Goal: Task Accomplishment & Management: Complete application form

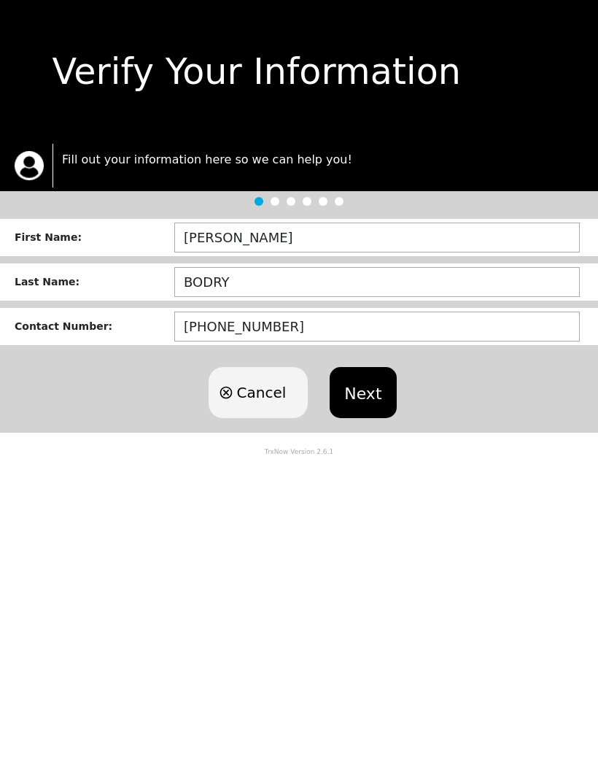
click at [369, 395] on button "Next" at bounding box center [363, 392] width 66 height 51
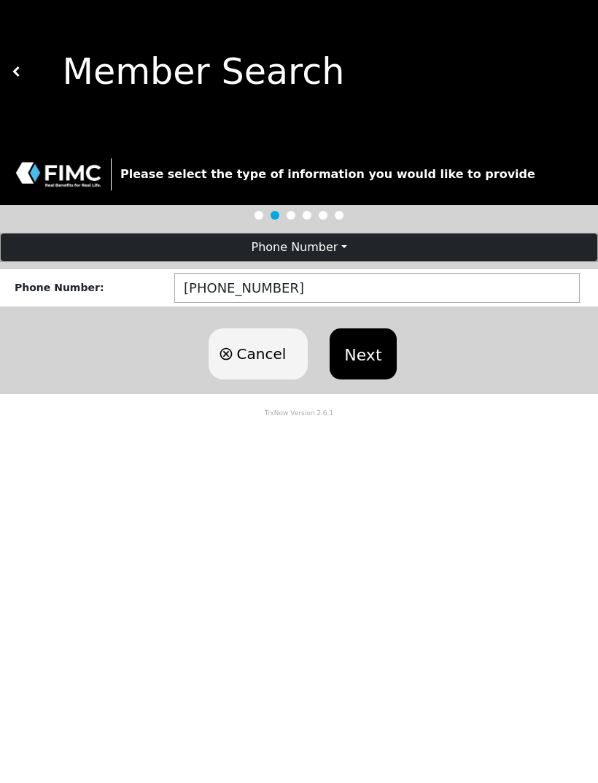
click at [355, 353] on button "Next" at bounding box center [363, 353] width 66 height 51
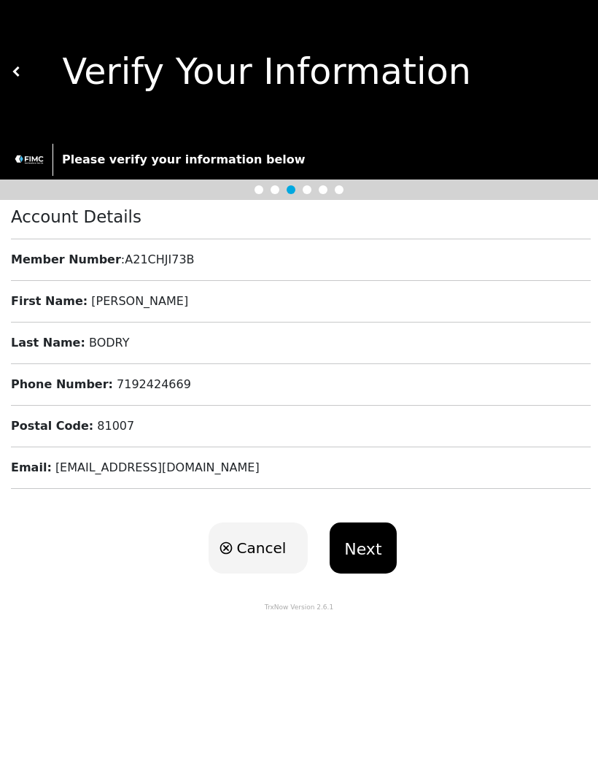
click at [361, 543] on button "Next" at bounding box center [363, 547] width 66 height 51
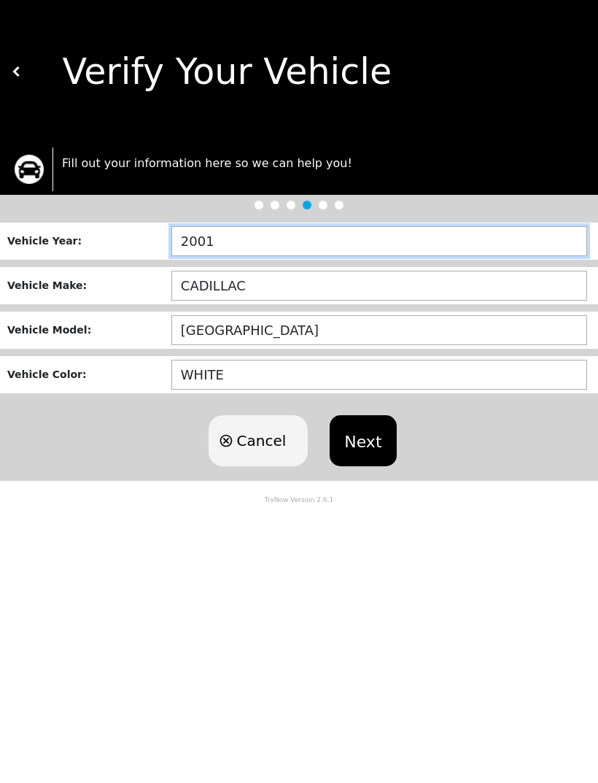
click at [264, 240] on input "2001" at bounding box center [379, 241] width 416 height 30
type input "2006"
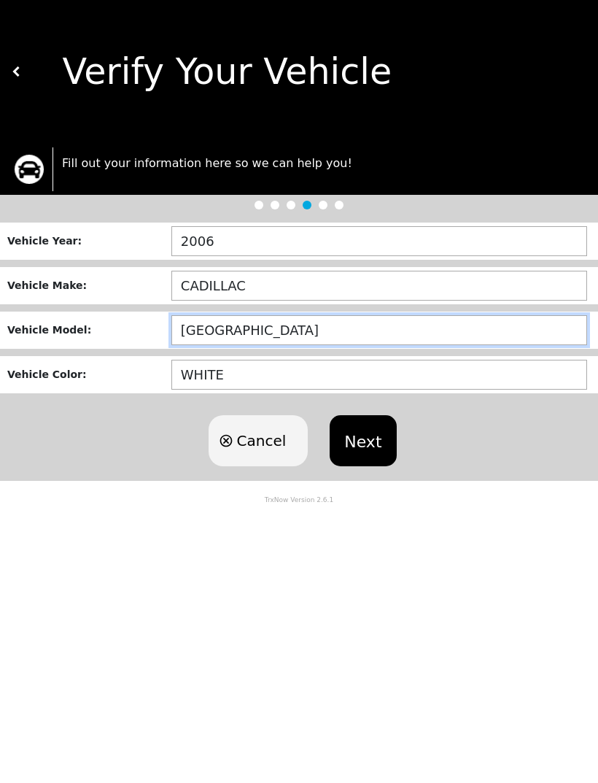
click at [285, 321] on input "[GEOGRAPHIC_DATA]" at bounding box center [379, 330] width 416 height 30
type input "S"
type input "ESCALADE"
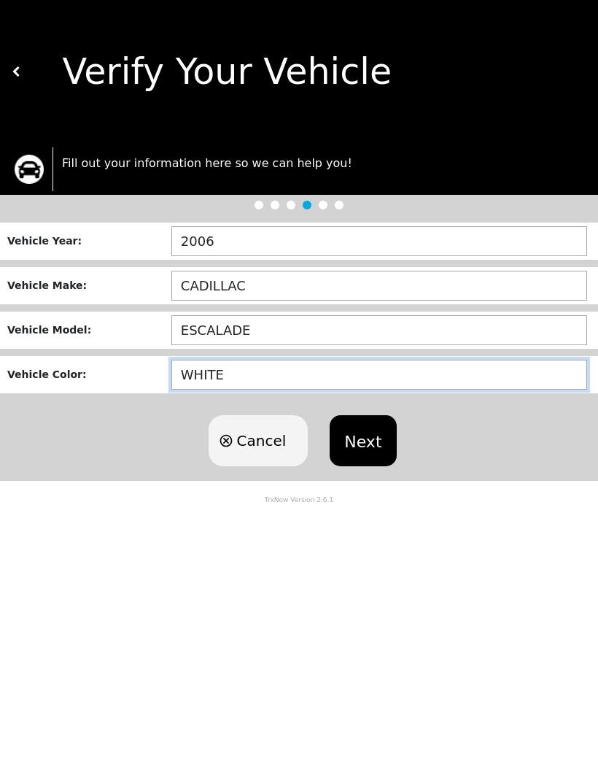
click at [253, 371] on input "WHITE" at bounding box center [379, 375] width 416 height 30
type input "W"
type input "GOOD"
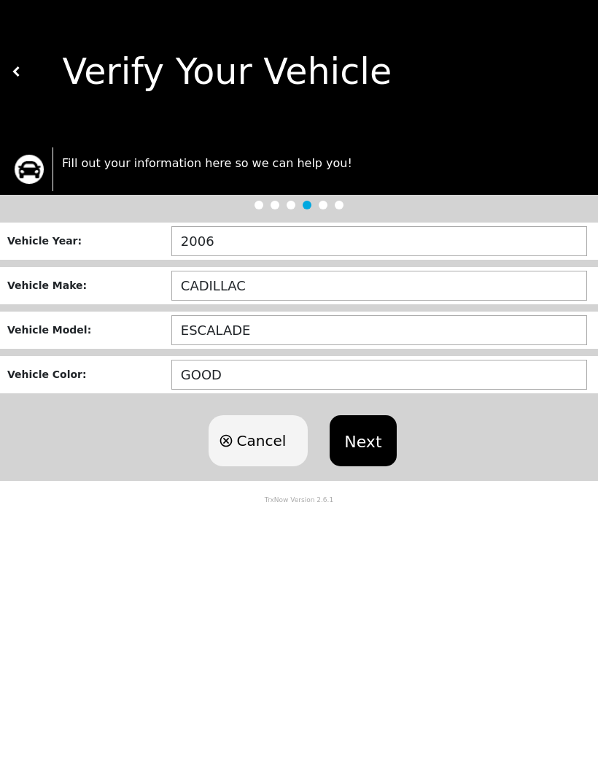
click at [362, 437] on button "Next" at bounding box center [363, 440] width 66 height 51
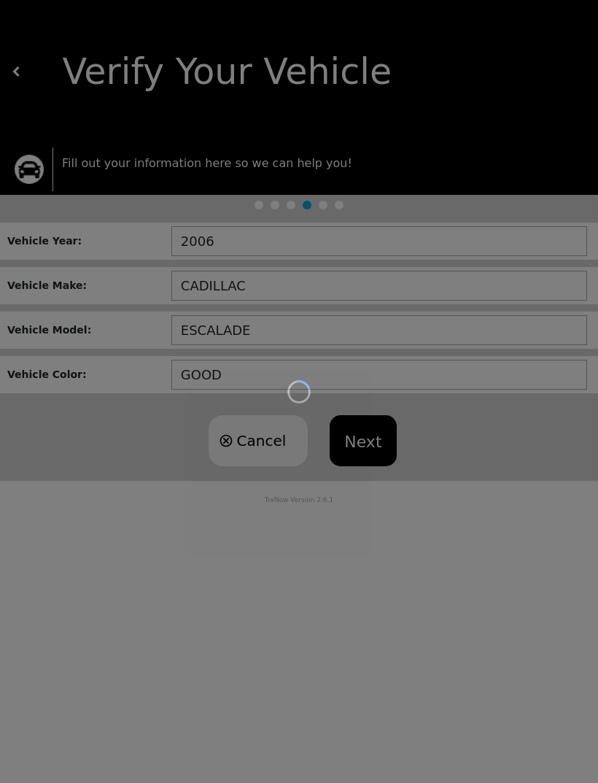
click at [348, 362] on div "Loading user experience" at bounding box center [299, 391] width 598 height 783
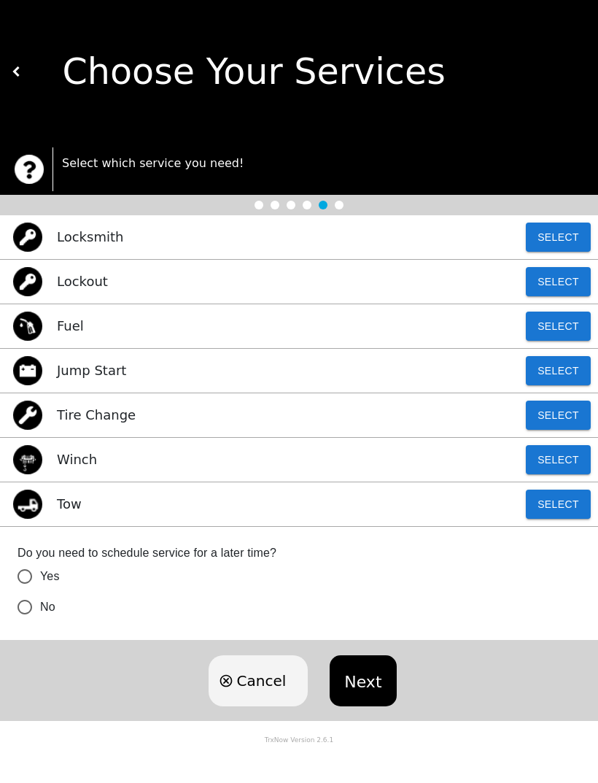
click at [561, 229] on button "Select" at bounding box center [558, 236] width 65 height 29
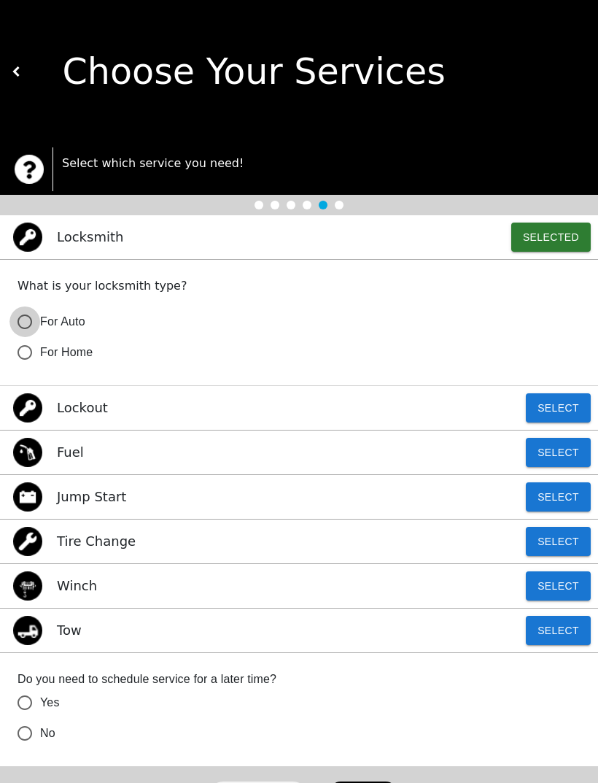
click at [20, 315] on input "For Auto" at bounding box center [24, 321] width 31 height 31
radio input "false"
click at [557, 401] on button "Select" at bounding box center [558, 407] width 65 height 29
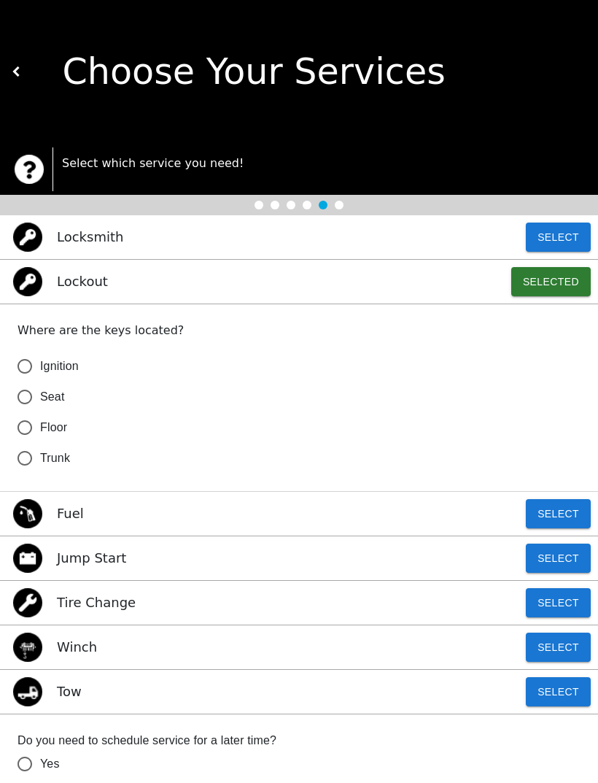
click at [37, 405] on input "Seat" at bounding box center [24, 397] width 31 height 31
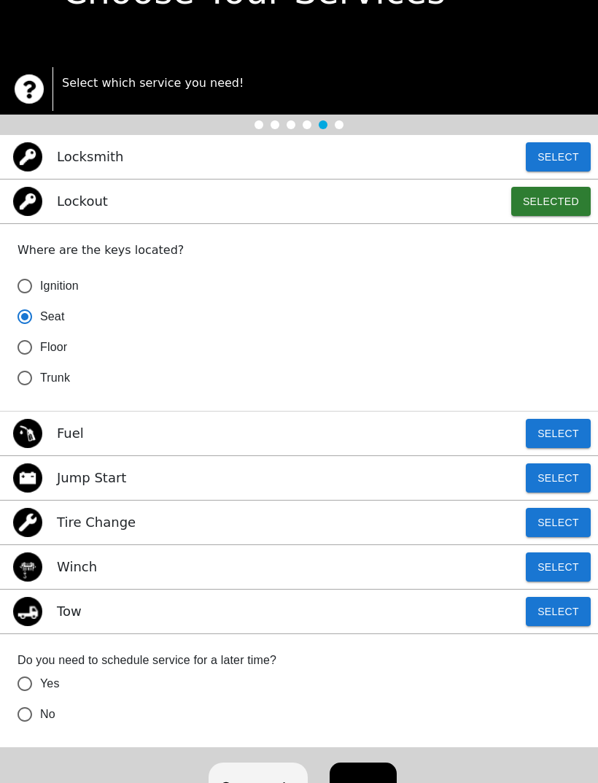
scroll to position [103, 0]
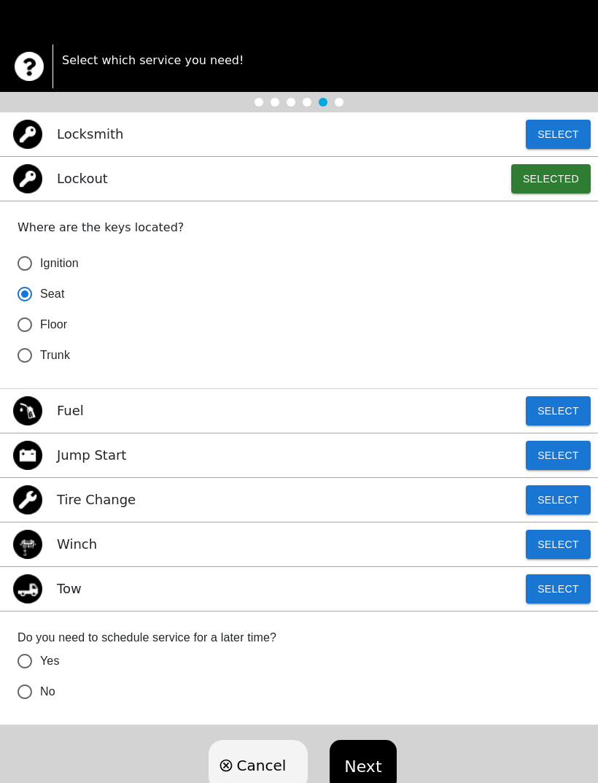
click at [362, 759] on button "Next" at bounding box center [363, 765] width 66 height 51
radio input "true"
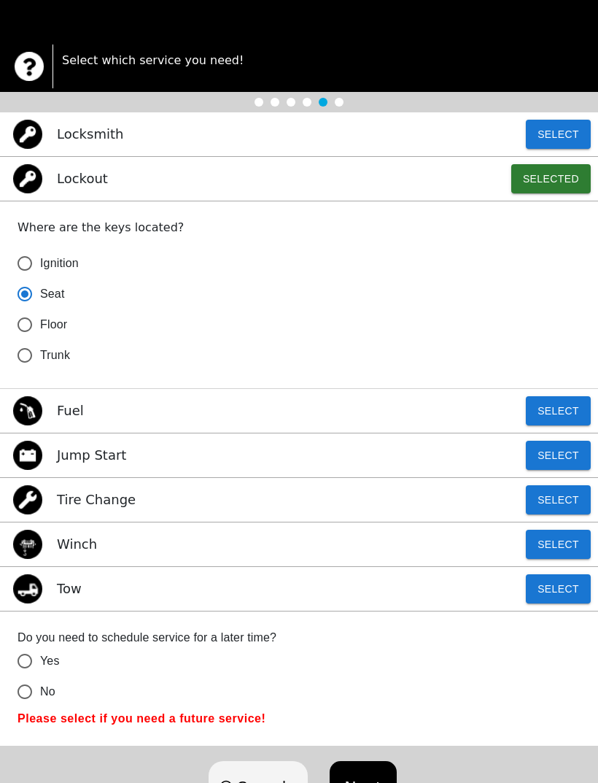
click at [30, 691] on input "No" at bounding box center [24, 691] width 31 height 31
radio input "false"
click at [348, 769] on button "Next" at bounding box center [363, 786] width 66 height 51
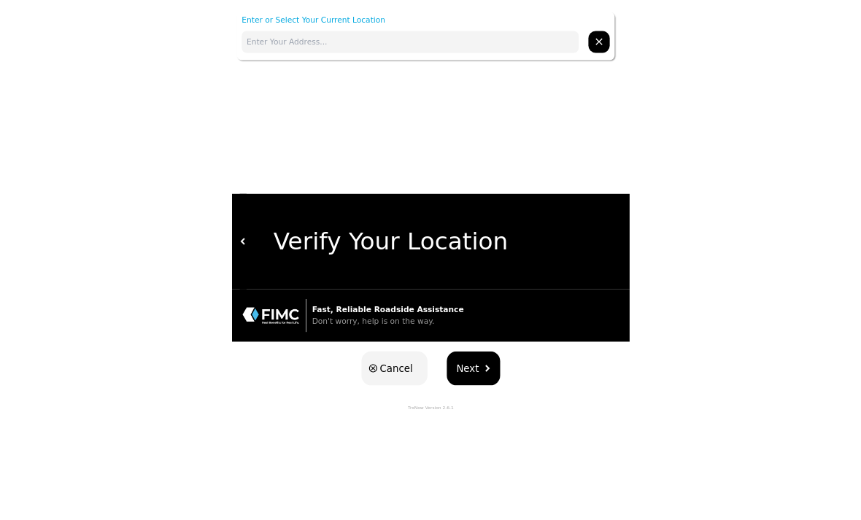
scroll to position [0, 0]
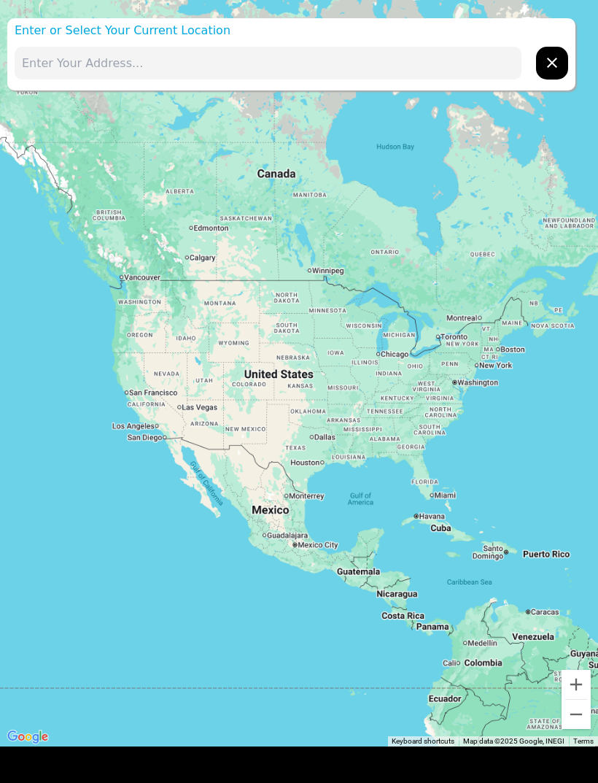
click at [126, 62] on input "text" at bounding box center [268, 63] width 507 height 33
click at [106, 65] on input "text" at bounding box center [268, 63] width 507 height 33
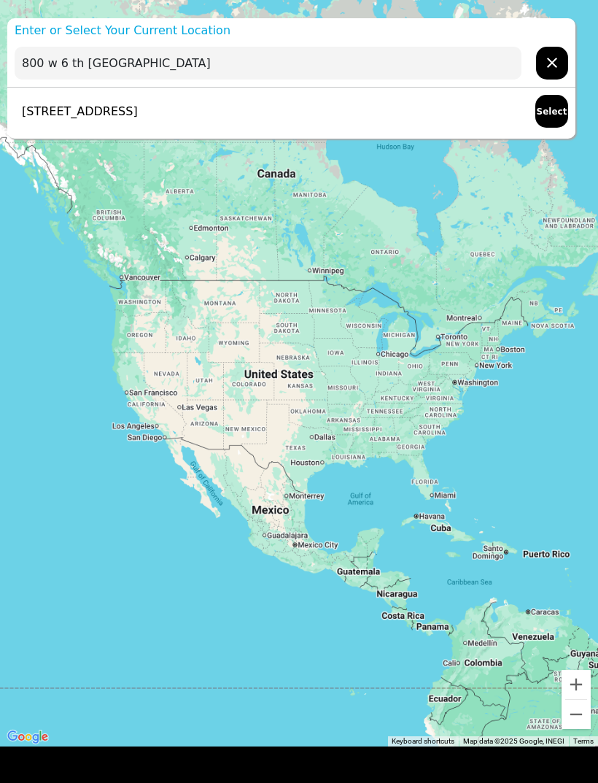
click at [138, 103] on p "[STREET_ADDRESS]" at bounding box center [76, 112] width 123 height 18
type input "[STREET_ADDRESS]"
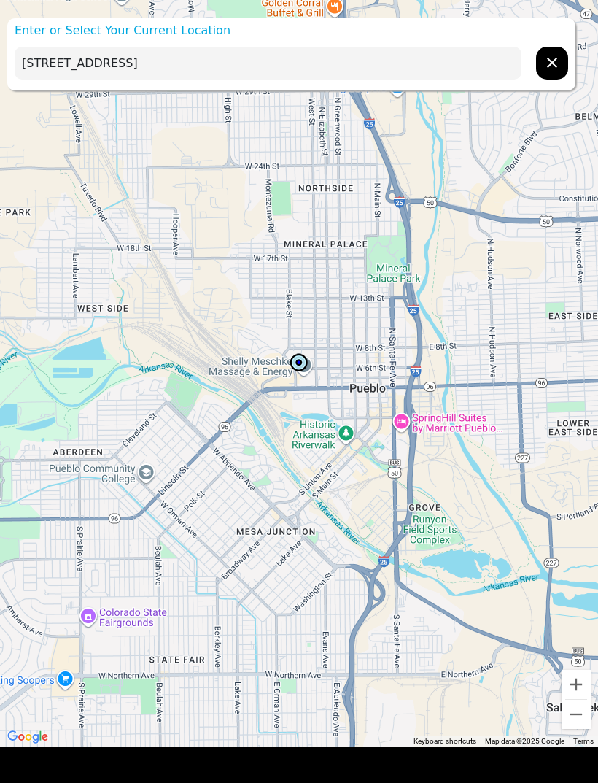
click at [301, 54] on input "[STREET_ADDRESS]" at bounding box center [268, 63] width 507 height 33
click at [387, 55] on input "[STREET_ADDRESS]" at bounding box center [268, 63] width 507 height 33
click at [335, 63] on input "[STREET_ADDRESS]" at bounding box center [268, 63] width 507 height 33
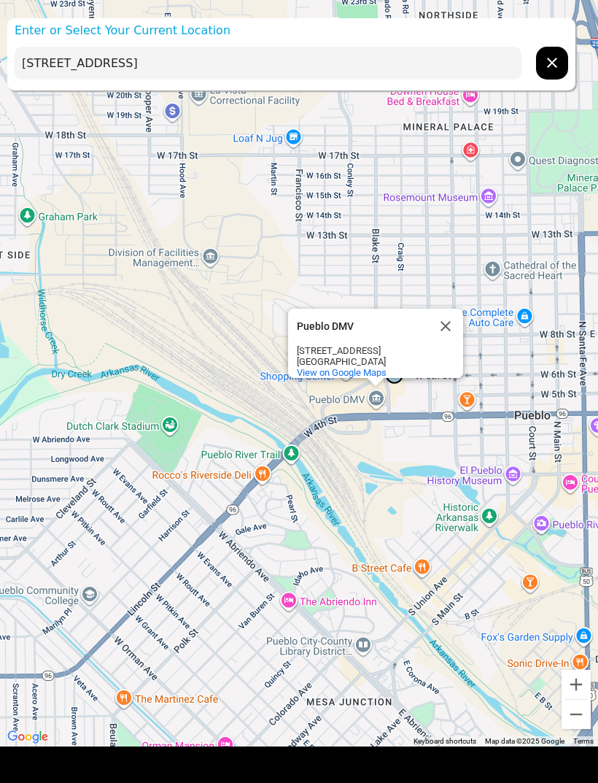
click at [447, 319] on button "Close" at bounding box center [445, 326] width 35 height 35
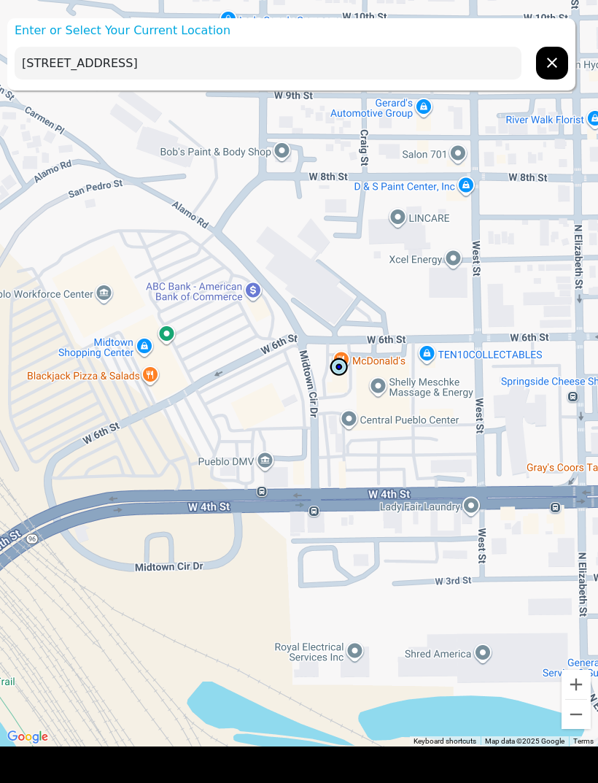
click at [289, 64] on input "[STREET_ADDRESS]" at bounding box center [268, 63] width 507 height 33
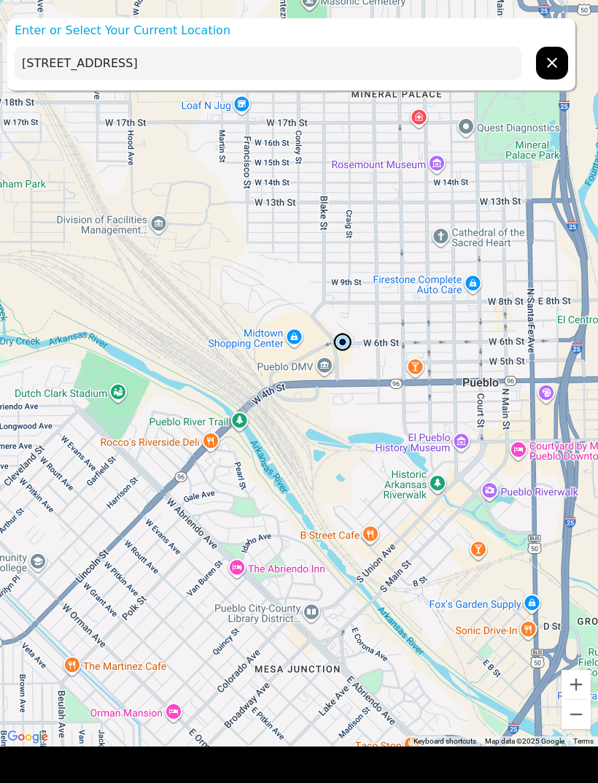
click at [29, 32] on p "Enter or Select Your Current Location" at bounding box center [291, 31] width 568 height 18
click at [549, 71] on button "hidden" at bounding box center [552, 63] width 32 height 33
click at [544, 70] on icon "hidden" at bounding box center [552, 63] width 18 height 18
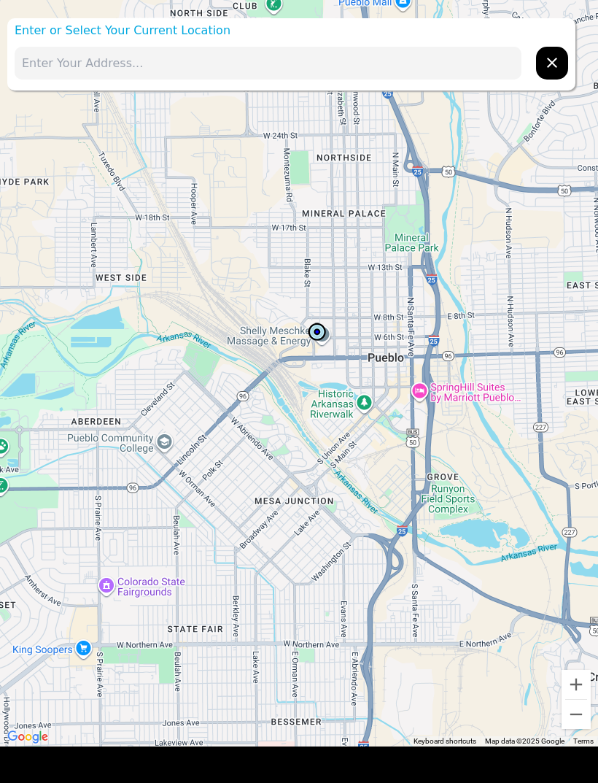
click at [162, 18] on div at bounding box center [299, 373] width 598 height 746
click at [174, 69] on input "text" at bounding box center [268, 63] width 507 height 33
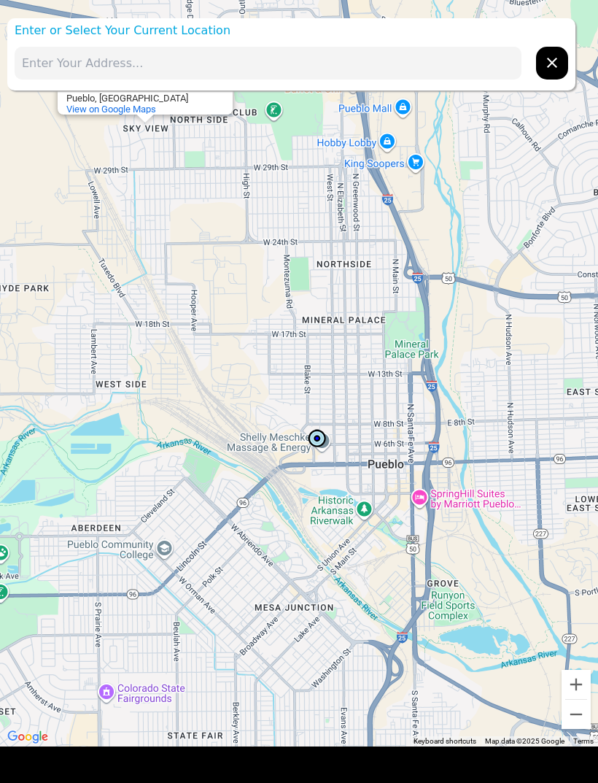
click at [132, 59] on input "text" at bounding box center [268, 63] width 507 height 33
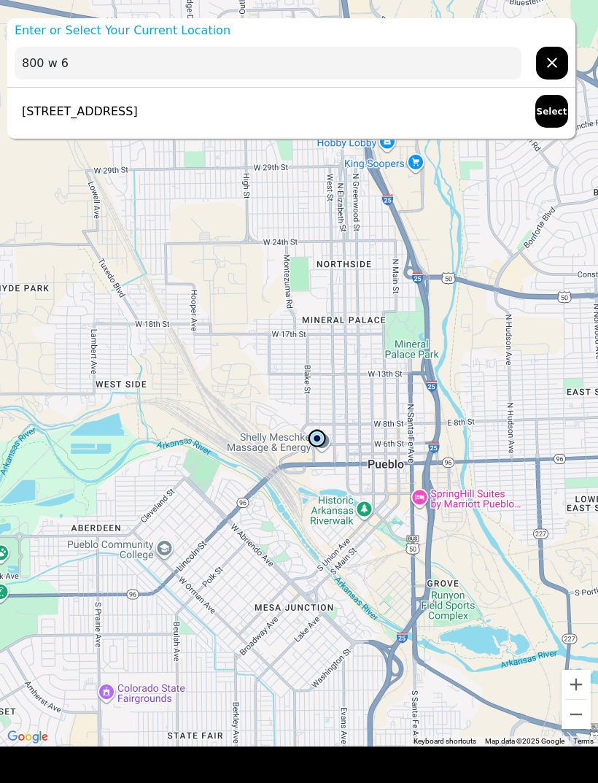
click at [138, 104] on p "[STREET_ADDRESS]" at bounding box center [76, 112] width 123 height 18
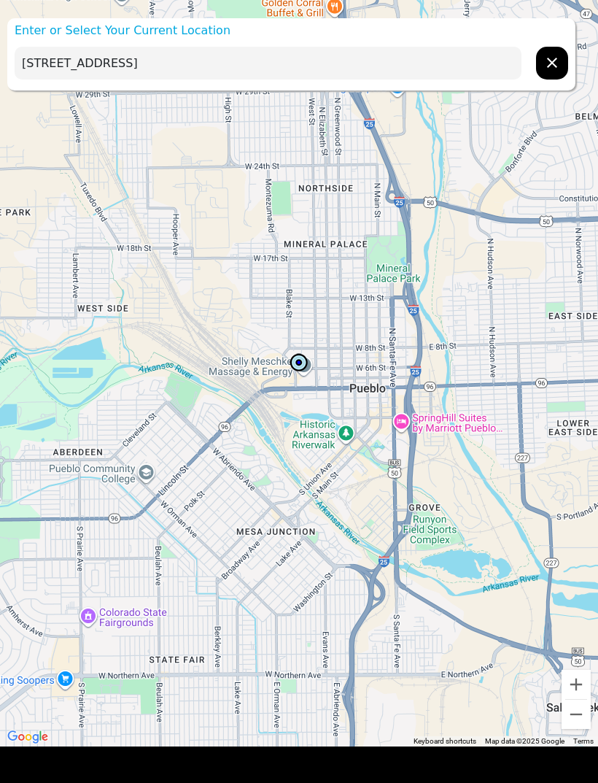
click at [342, 53] on input "[STREET_ADDRESS]" at bounding box center [268, 63] width 507 height 33
click at [298, 55] on input "[STREET_ADDRESS]" at bounding box center [268, 63] width 507 height 33
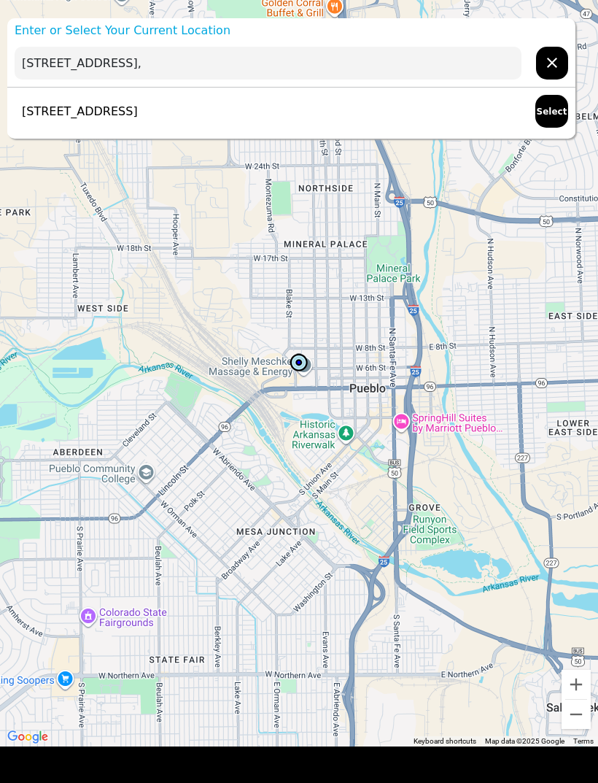
click at [551, 103] on button "Select" at bounding box center [551, 111] width 33 height 33
type input "[STREET_ADDRESS]"
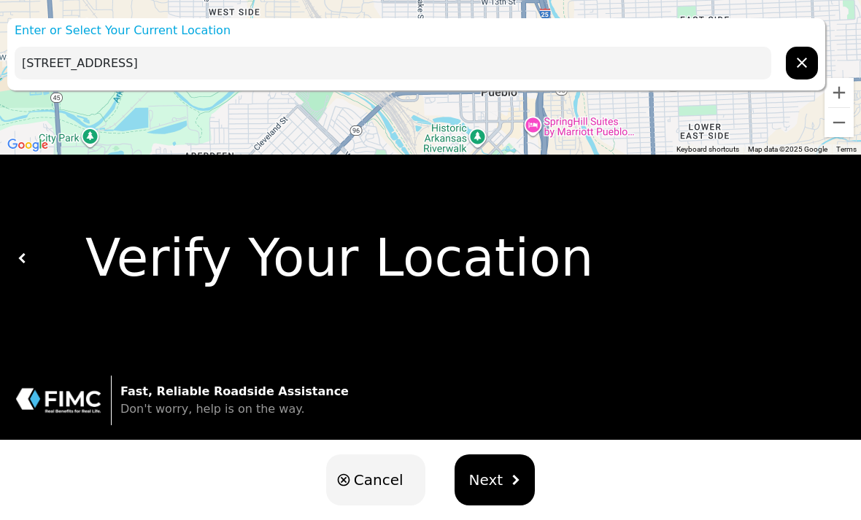
click at [510, 479] on img "hidden" at bounding box center [515, 480] width 10 height 10
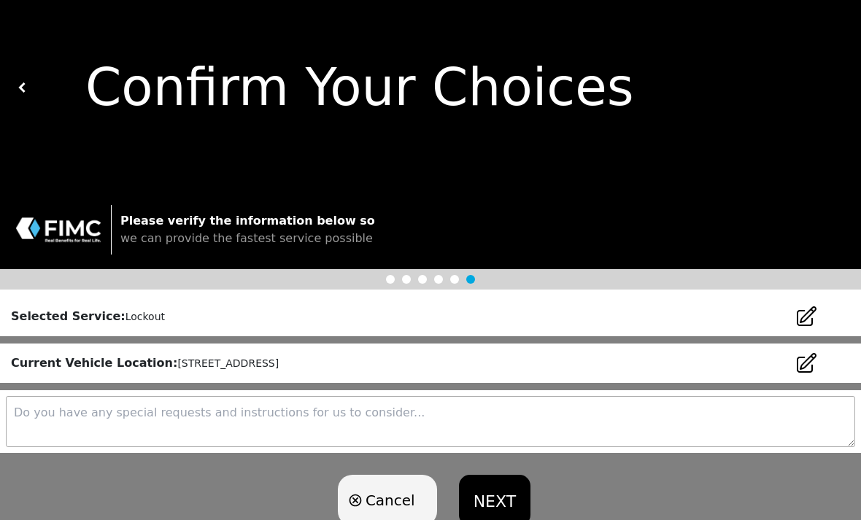
scroll to position [21, 0]
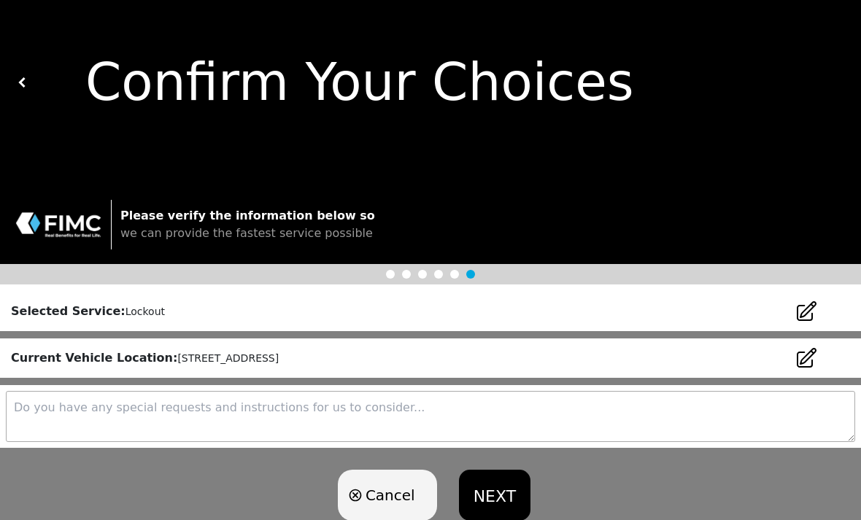
click at [495, 499] on button "NEXT" at bounding box center [494, 495] width 71 height 51
